Goal: Task Accomplishment & Management: Use online tool/utility

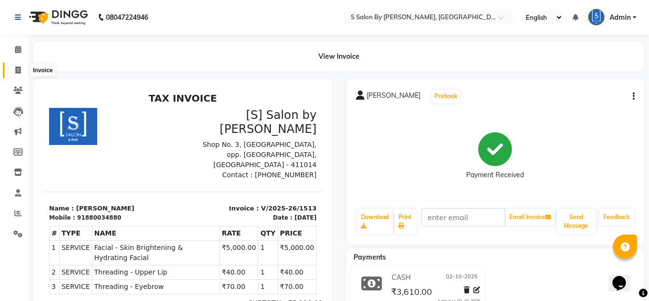
click at [17, 72] on icon at bounding box center [17, 69] width 5 height 7
select select "service"
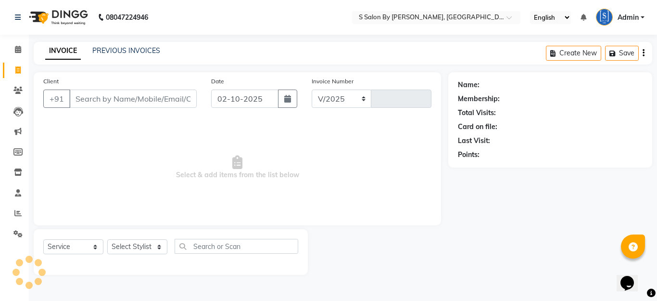
select select "45"
type input "1514"
click at [158, 247] on select "Select Stylist" at bounding box center [137, 246] width 60 height 15
select select "92765"
click at [107, 239] on select "Select Stylist Demnao [PERSON_NAME] [PERSON_NAME] [PERSON_NAME]" at bounding box center [137, 246] width 60 height 15
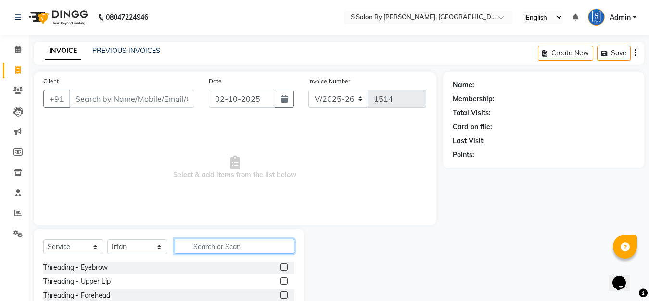
click at [213, 243] on input "text" at bounding box center [235, 245] width 120 height 15
type input "hot oil"
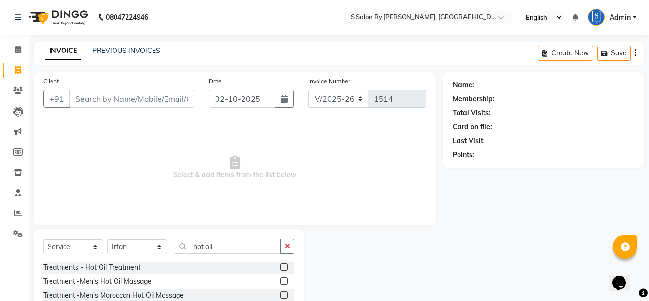
click at [283, 279] on label at bounding box center [283, 280] width 7 height 7
click at [283, 279] on input "checkbox" at bounding box center [283, 281] width 6 height 6
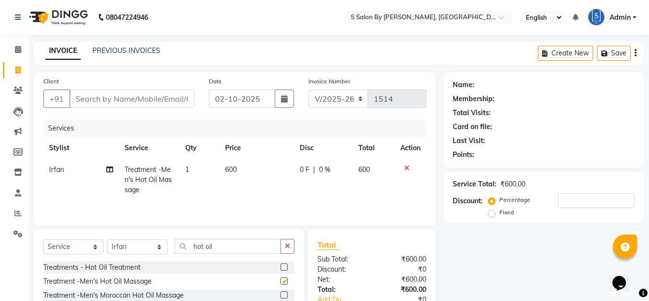
checkbox input "false"
drag, startPoint x: 231, startPoint y: 249, endPoint x: 180, endPoint y: 269, distance: 54.4
click at [176, 264] on div "Select Service Product Membership Package Voucher Prepaid Gift Card Select Styl…" at bounding box center [169, 273] width 270 height 88
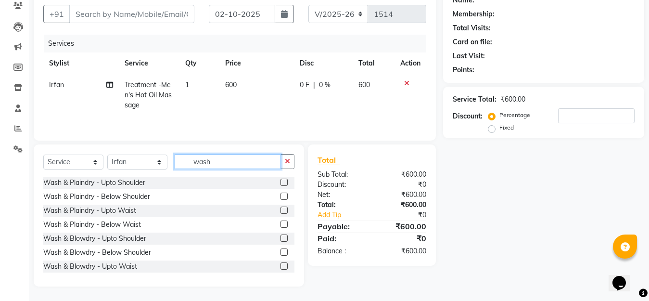
type input "wash"
click at [280, 183] on label at bounding box center [283, 181] width 7 height 7
click at [280, 183] on input "checkbox" at bounding box center [283, 182] width 6 height 6
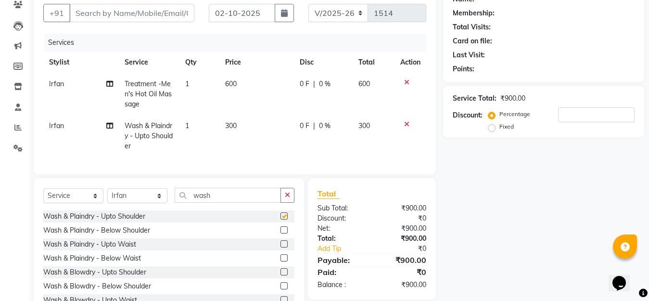
checkbox input "false"
click at [407, 122] on icon at bounding box center [406, 124] width 5 height 7
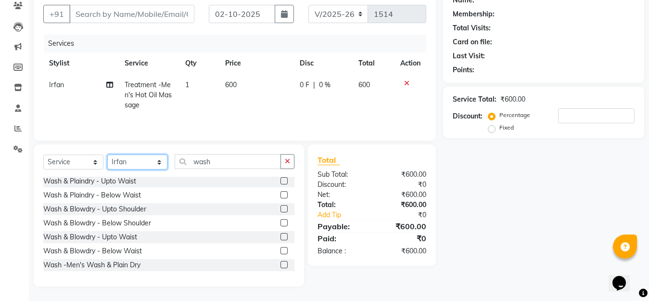
click at [160, 165] on select "Select Stylist Demnao [PERSON_NAME] [PERSON_NAME] [PERSON_NAME]" at bounding box center [137, 161] width 60 height 15
select select "50987"
click at [107, 154] on select "Select Stylist Demnao [PERSON_NAME] [PERSON_NAME] [PERSON_NAME]" at bounding box center [137, 161] width 60 height 15
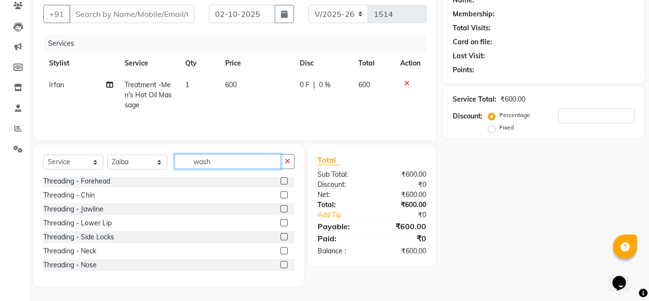
drag, startPoint x: 225, startPoint y: 158, endPoint x: 148, endPoint y: 183, distance: 80.7
click at [143, 178] on div "Select Service Product Membership Package Voucher Prepaid Gift Card Select Styl…" at bounding box center [169, 215] width 270 height 142
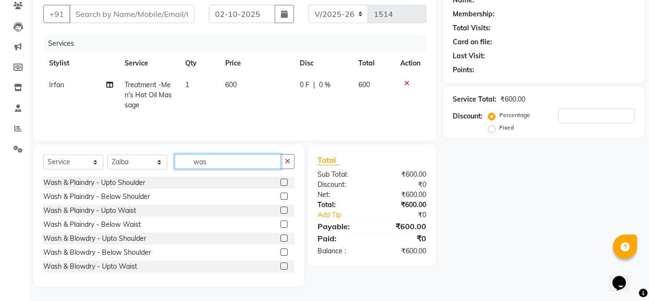
type input "wash"
click at [280, 197] on label at bounding box center [283, 195] width 7 height 7
click at [280, 197] on input "checkbox" at bounding box center [283, 196] width 6 height 6
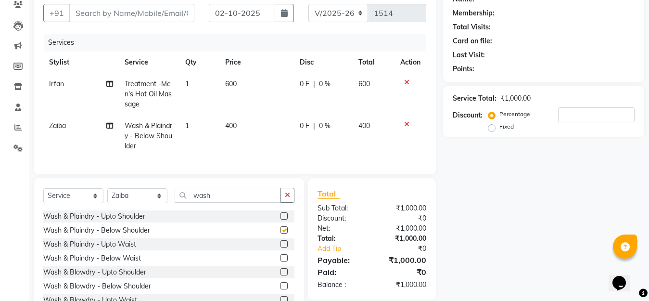
checkbox input "false"
click at [123, 12] on input "Client" at bounding box center [131, 13] width 125 height 18
type input "S"
type input "0"
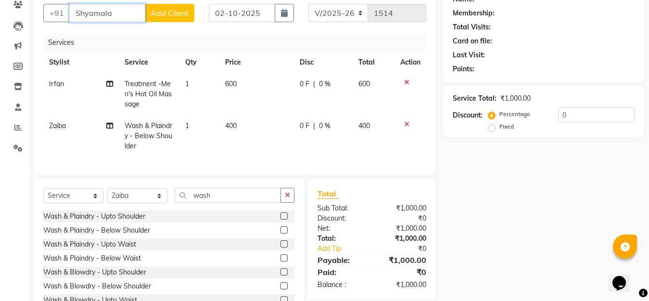
drag, startPoint x: 98, startPoint y: 60, endPoint x: 116, endPoint y: 13, distance: 51.2
click at [116, 13] on input "Shyamala" at bounding box center [107, 13] width 76 height 18
type input "S"
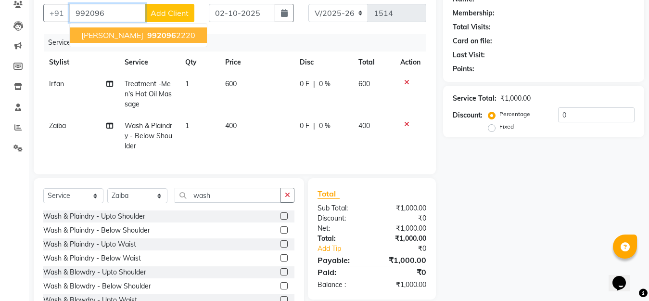
click at [125, 31] on button "SHYAMLA K 992096 2220" at bounding box center [138, 34] width 137 height 15
type input "9920962220"
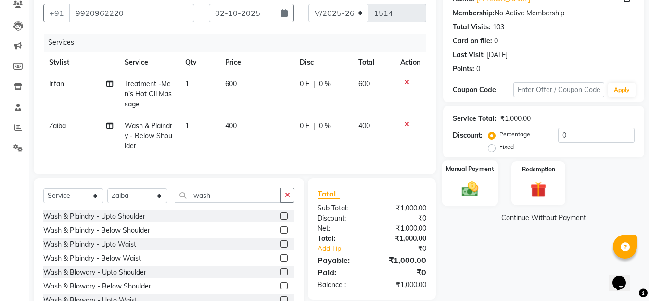
click at [470, 189] on img at bounding box center [469, 188] width 27 height 19
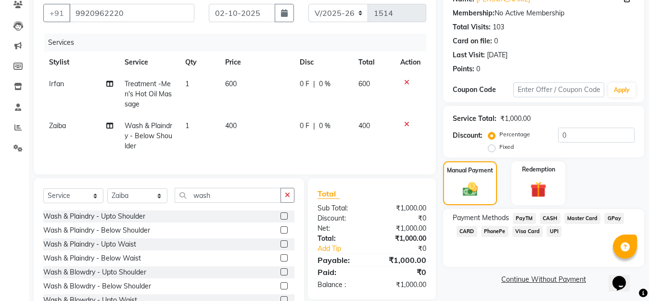
click at [612, 218] on span "GPay" at bounding box center [614, 218] width 20 height 11
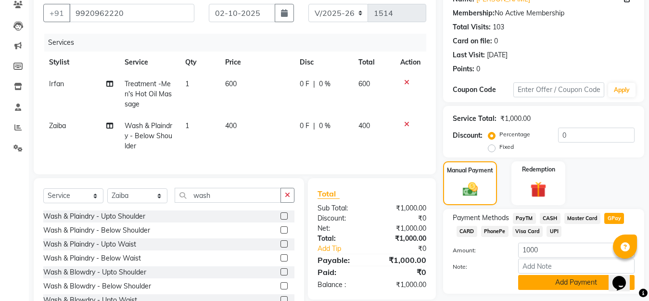
click at [586, 281] on button "Add Payment" at bounding box center [576, 282] width 116 height 15
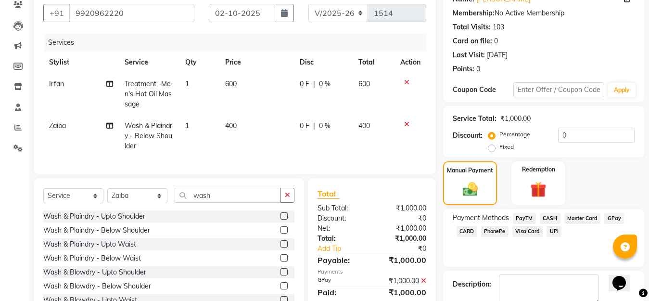
scroll to position [140, 0]
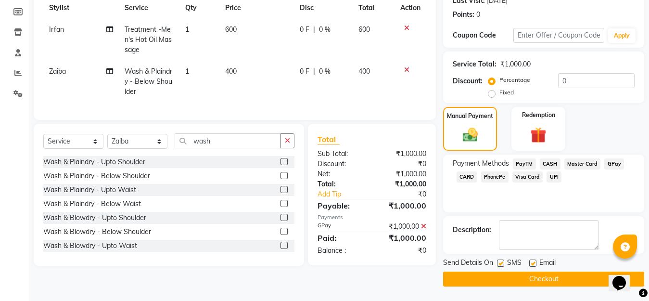
click at [578, 278] on button "Checkout" at bounding box center [543, 278] width 201 height 15
